Goal: Task Accomplishment & Management: Manage account settings

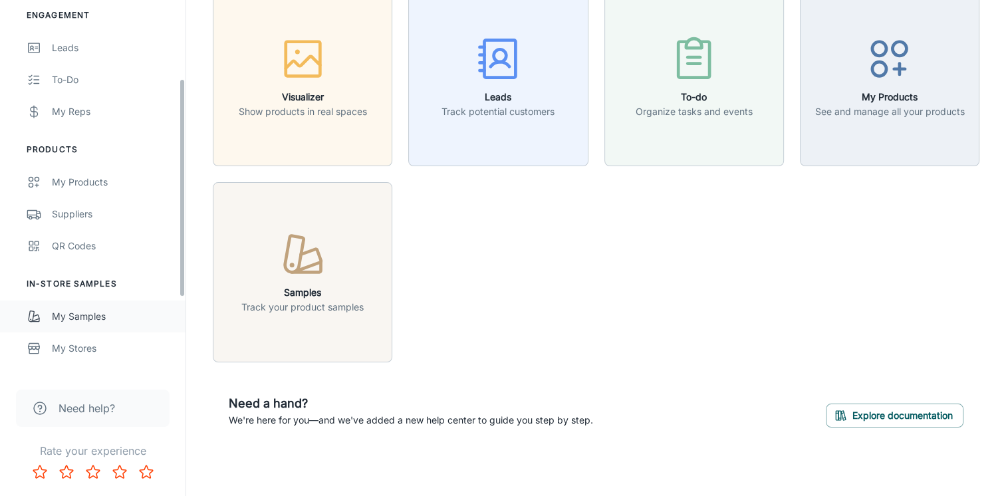
scroll to position [264, 0]
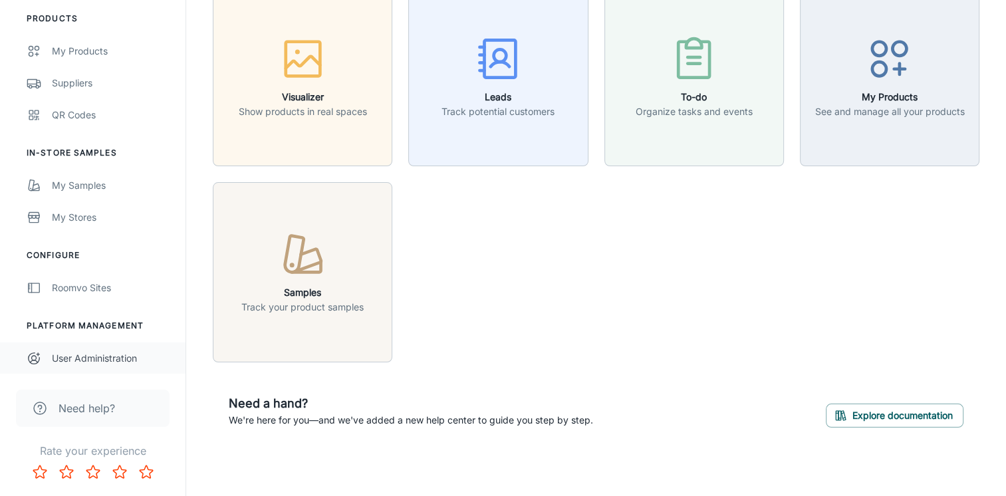
click at [101, 358] on div "User Administration" at bounding box center [112, 358] width 120 height 15
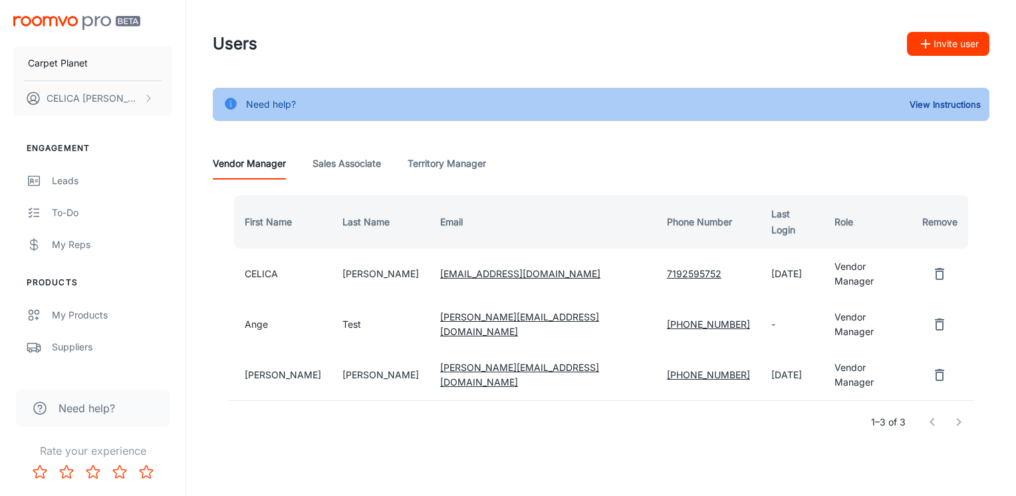
click at [351, 164] on Associate "Sales Associate" at bounding box center [347, 164] width 69 height 32
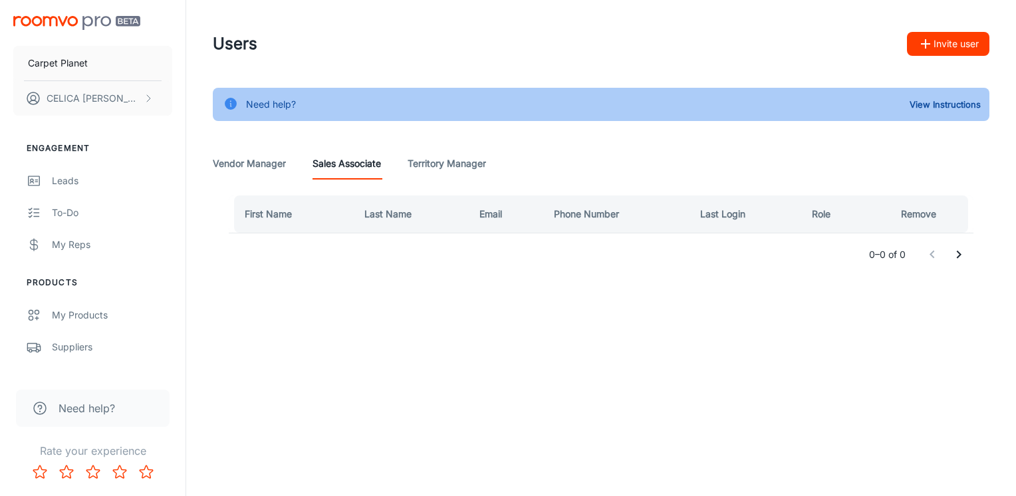
click at [465, 169] on Manager "Territory Manager" at bounding box center [447, 164] width 78 height 32
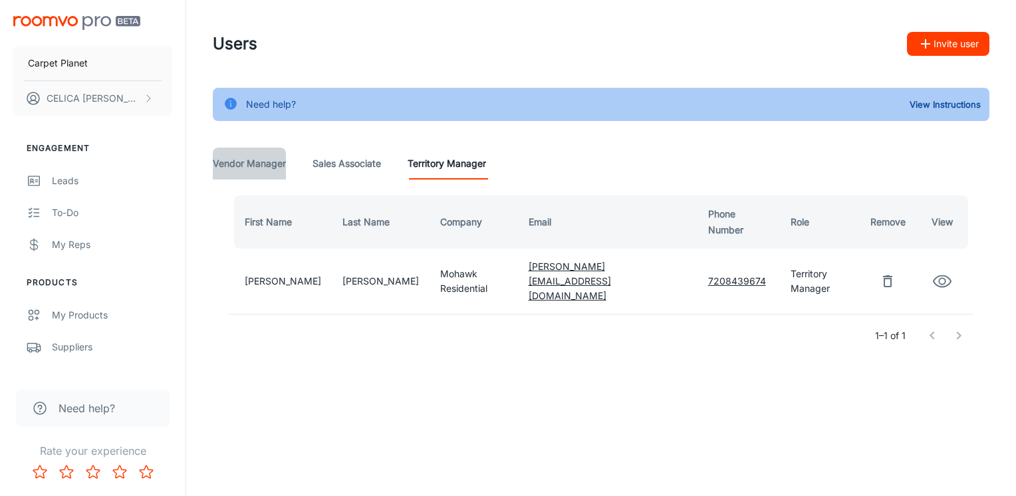
click at [237, 166] on Manager "Vendor Manager" at bounding box center [249, 164] width 73 height 32
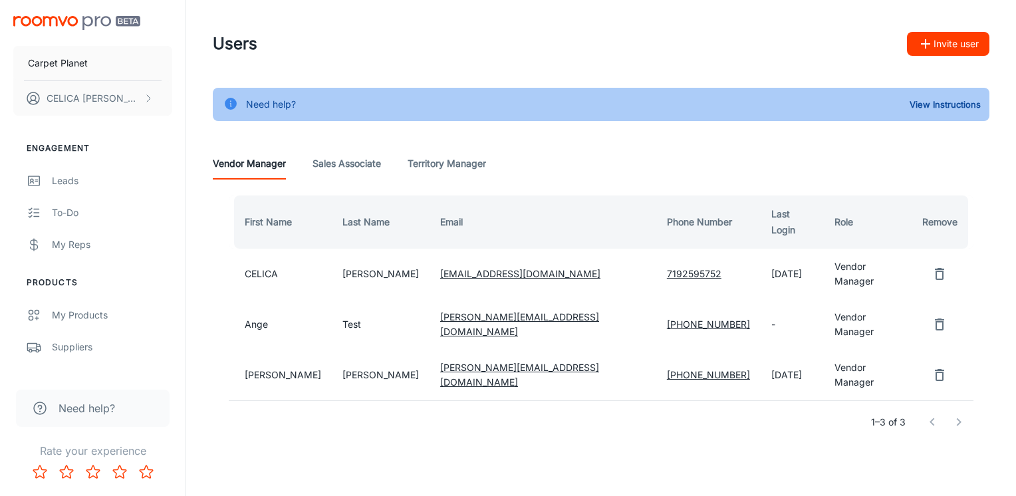
click at [258, 307] on td "Ange" at bounding box center [280, 324] width 103 height 51
click at [335, 170] on Associate "Sales Associate" at bounding box center [347, 164] width 69 height 32
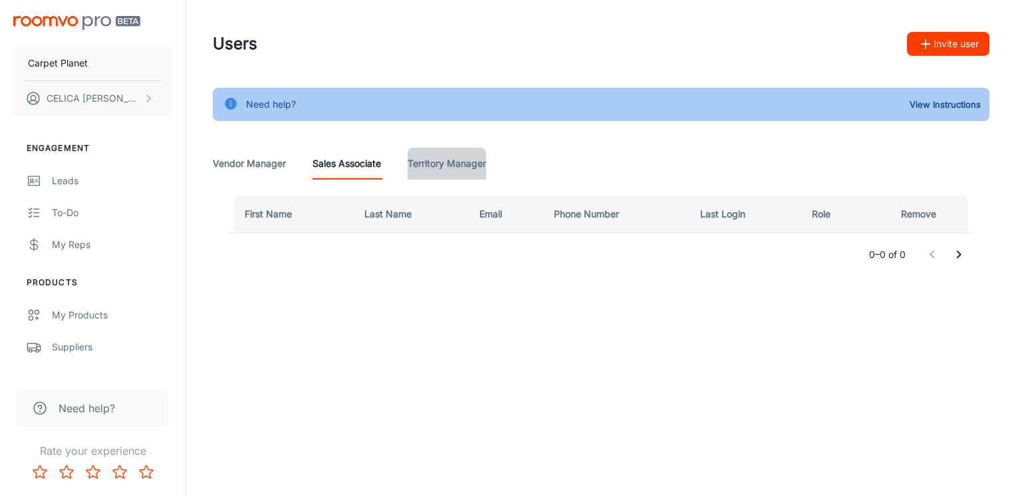
click at [454, 172] on Manager "Territory Manager" at bounding box center [447, 164] width 78 height 32
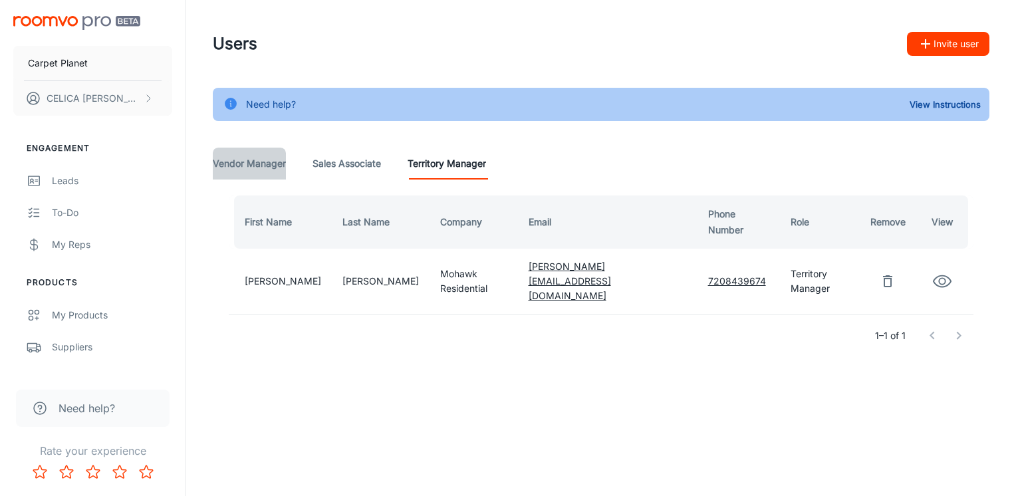
click at [255, 164] on Manager "Vendor Manager" at bounding box center [249, 164] width 73 height 32
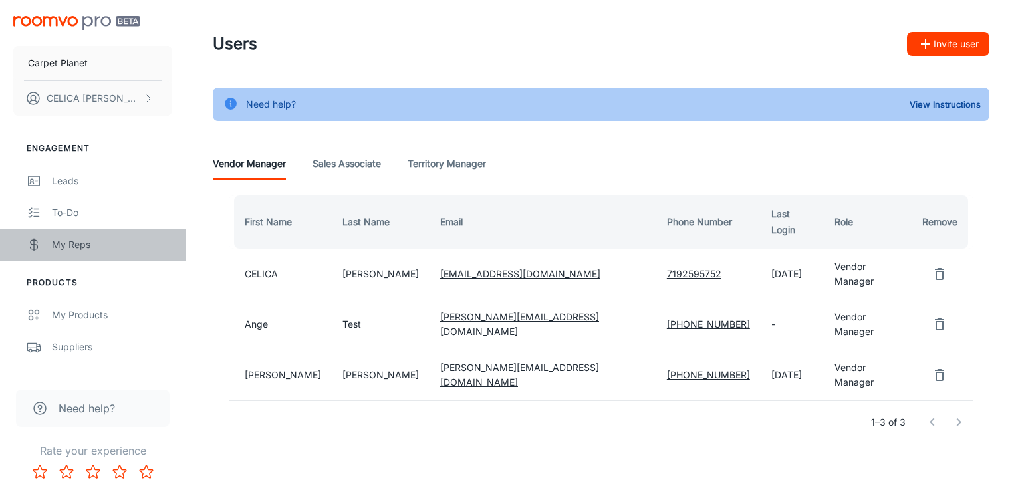
click at [80, 243] on div "My Reps" at bounding box center [112, 244] width 120 height 15
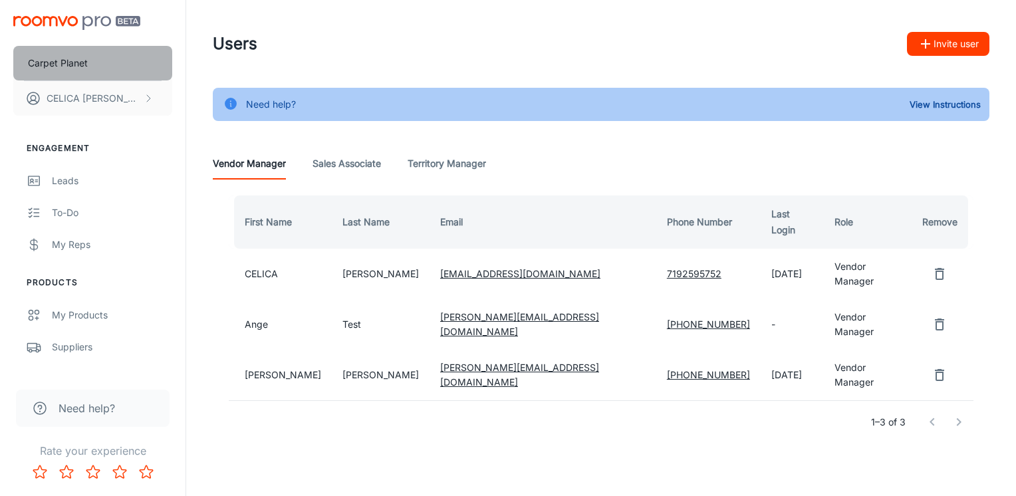
click at [49, 60] on p "Carpet Planet" at bounding box center [58, 63] width 60 height 15
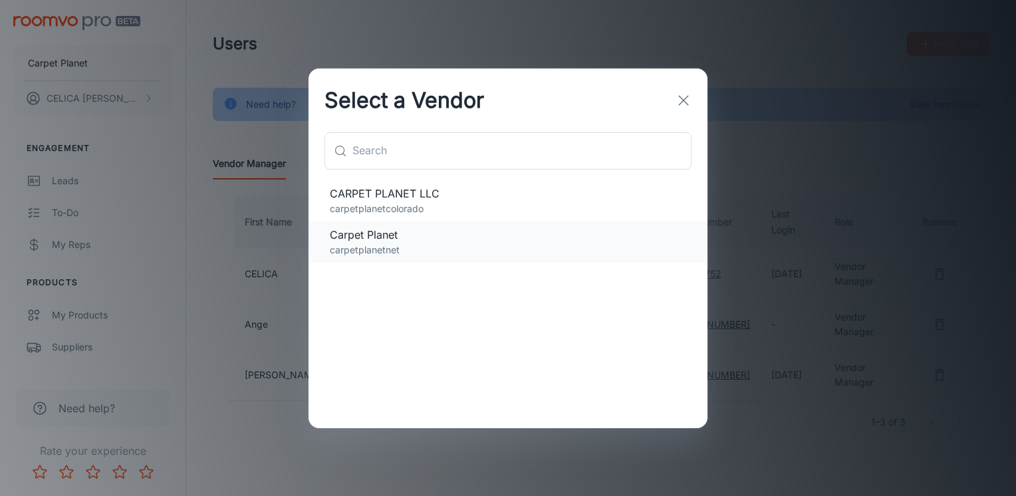
click at [356, 234] on span "Carpet Planet" at bounding box center [508, 235] width 356 height 16
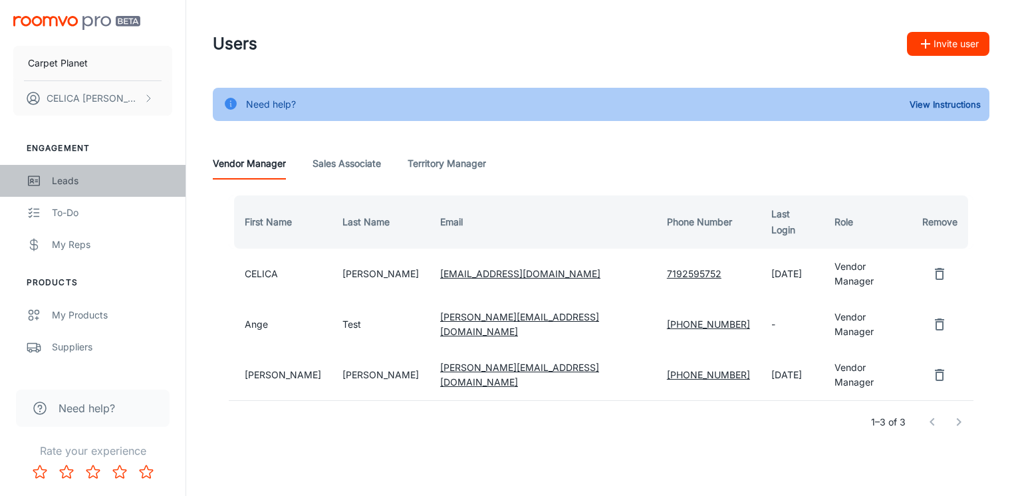
click at [56, 174] on div "Leads" at bounding box center [112, 181] width 120 height 15
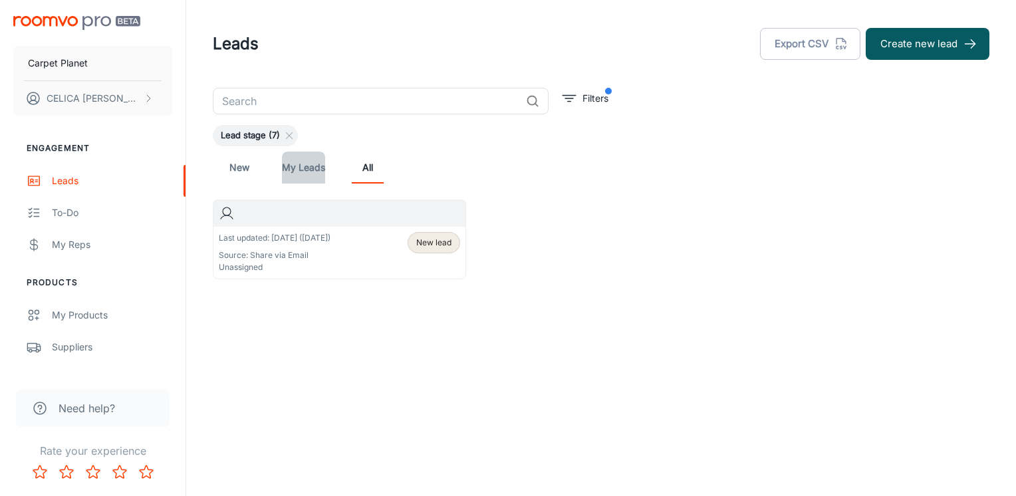
click at [311, 172] on link "My Leads" at bounding box center [303, 168] width 43 height 32
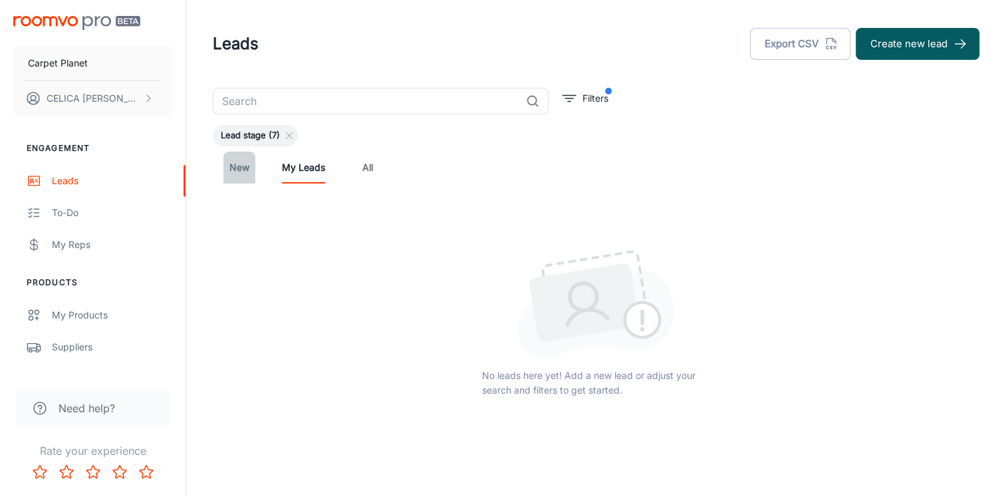
click at [245, 170] on link "New" at bounding box center [239, 168] width 32 height 32
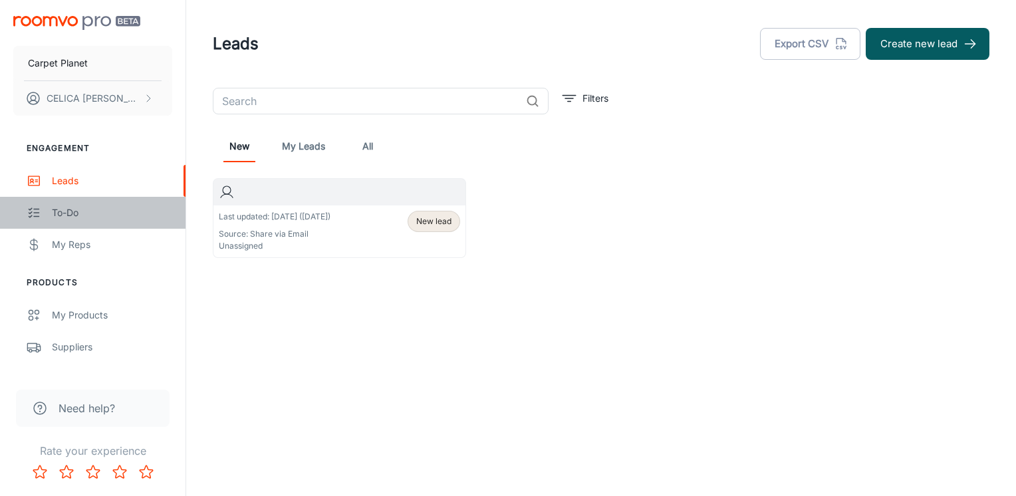
click at [64, 213] on div "To-do" at bounding box center [112, 213] width 120 height 15
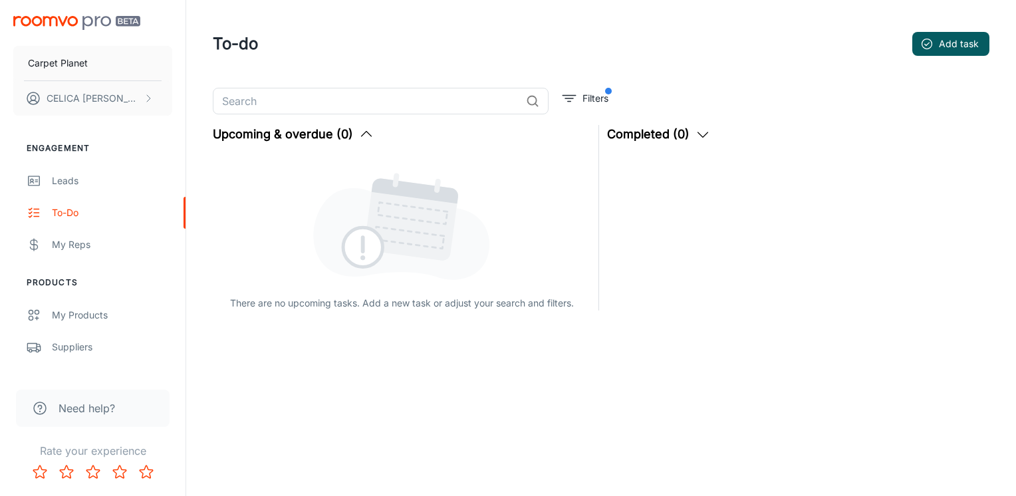
click at [41, 19] on img "scrollable content" at bounding box center [76, 23] width 127 height 14
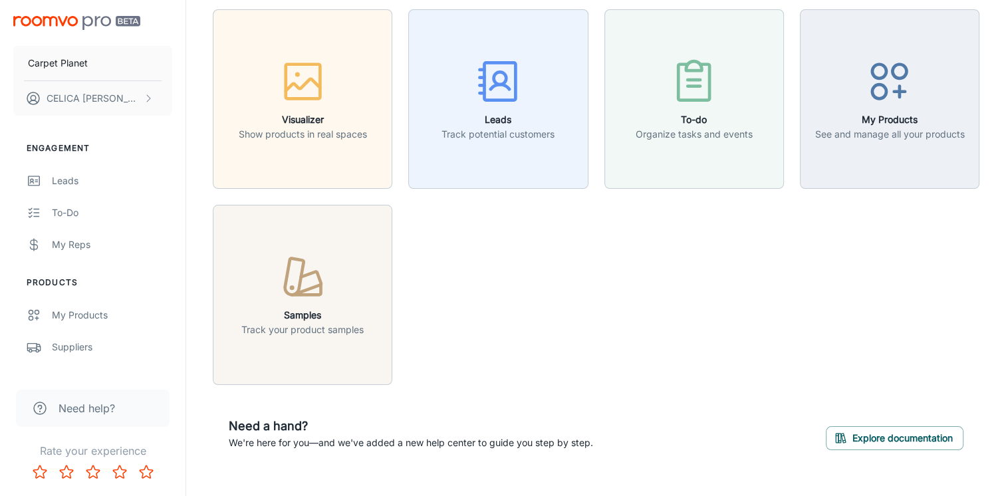
scroll to position [67, 0]
